Goal: Task Accomplishment & Management: Use online tool/utility

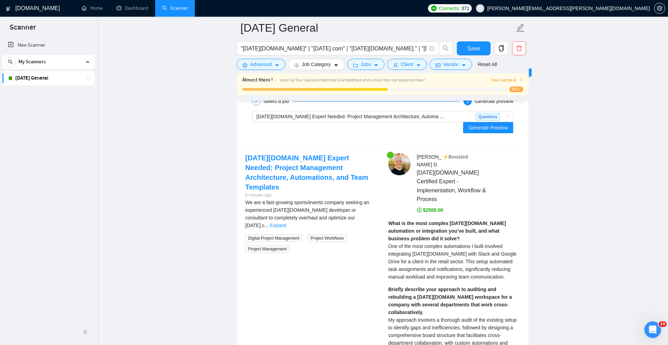
drag, startPoint x: 561, startPoint y: 82, endPoint x: 233, endPoint y: 94, distance: 328.4
click at [27, 5] on h1 "[DOMAIN_NAME]" at bounding box center [37, 8] width 45 height 17
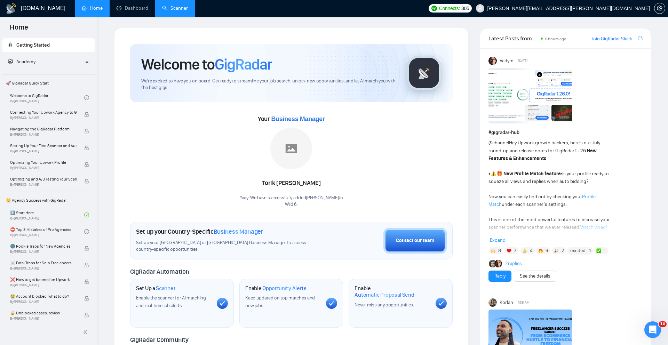
click at [173, 10] on link "Scanner" at bounding box center [175, 8] width 26 height 6
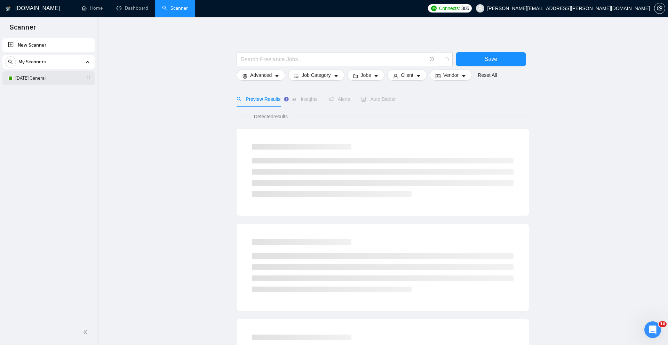
click at [41, 79] on link "[DATE] General" at bounding box center [48, 78] width 66 height 14
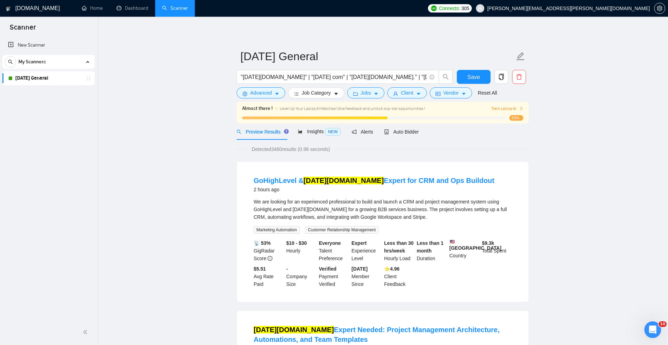
scroll to position [17, 0]
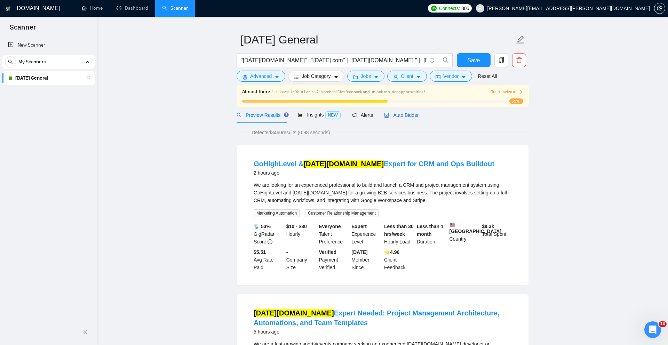
click at [412, 114] on span "Auto Bidder" at bounding box center [401, 115] width 34 height 6
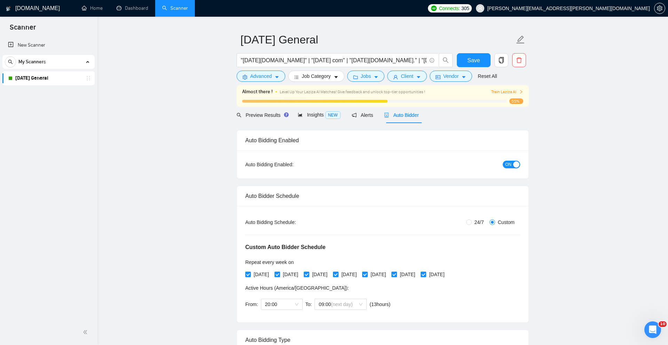
click at [93, 8] on link "Home" at bounding box center [92, 8] width 21 height 6
